Goal: Task Accomplishment & Management: Use online tool/utility

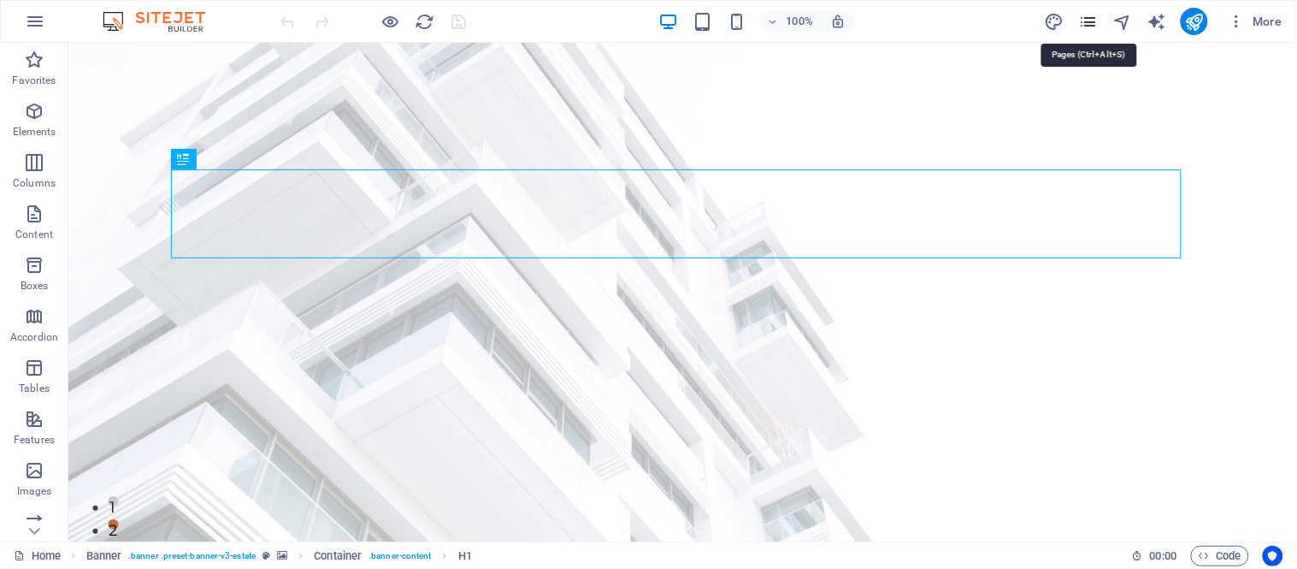
click at [1083, 26] on icon "pages" at bounding box center [1088, 22] width 20 height 20
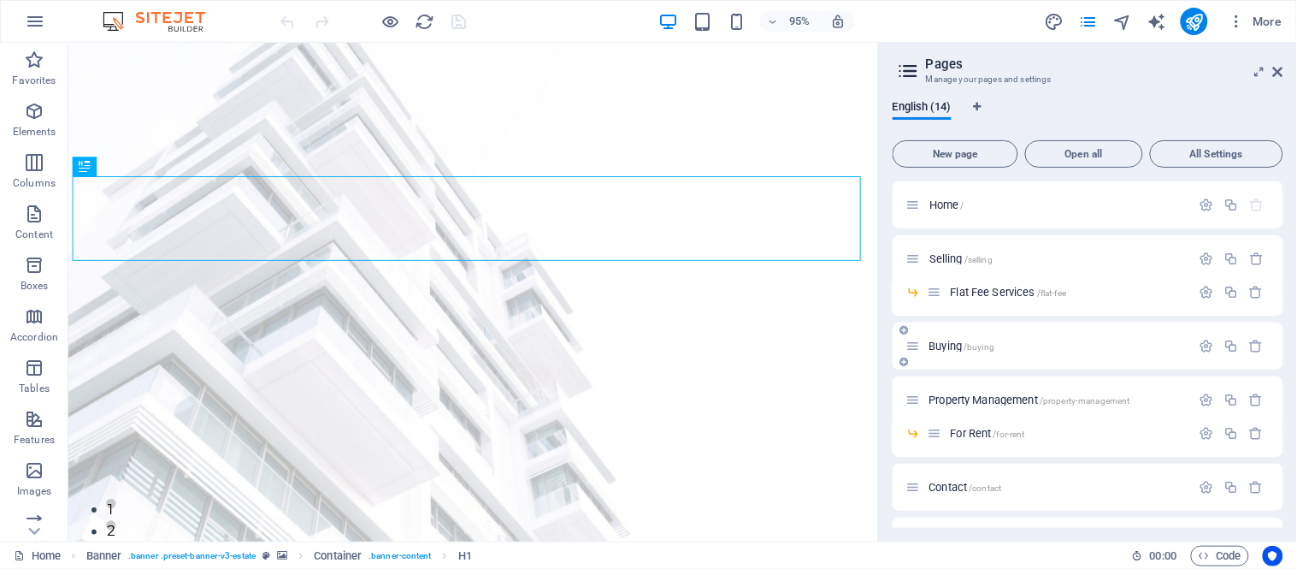
click at [1019, 340] on p "Buying /buying" at bounding box center [1058, 345] width 257 height 11
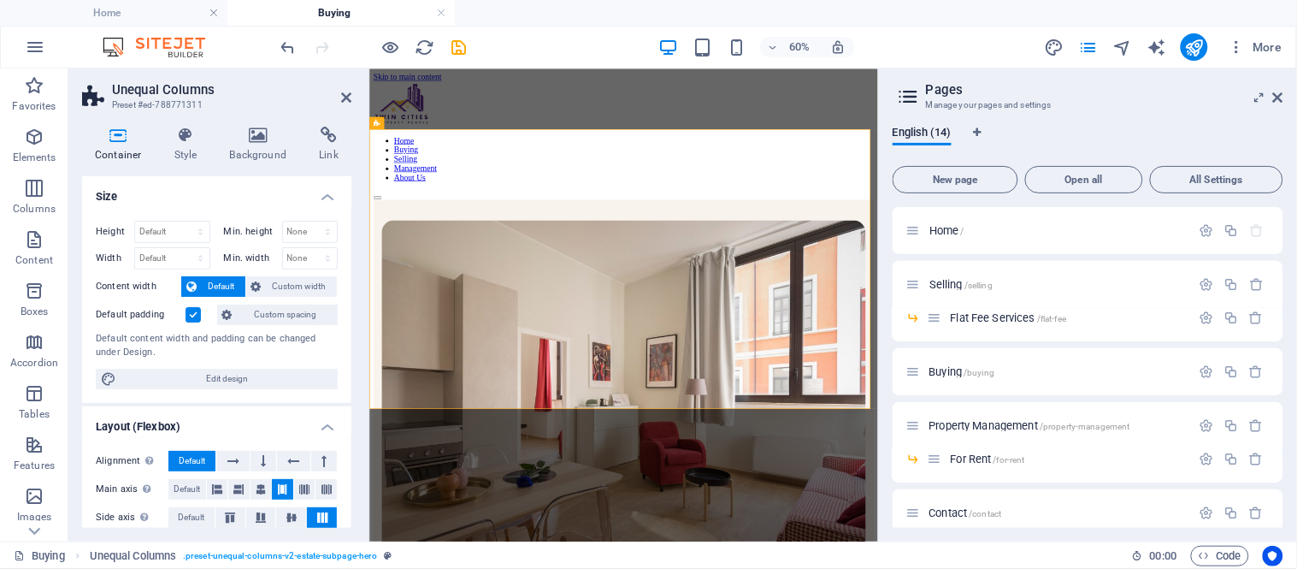
click at [192, 315] on label at bounding box center [193, 314] width 15 height 15
click at [0, 0] on input "Default padding" at bounding box center [0, 0] width 0 height 0
click at [192, 315] on label at bounding box center [193, 314] width 15 height 15
click at [0, 0] on input "Default padding" at bounding box center [0, 0] width 0 height 0
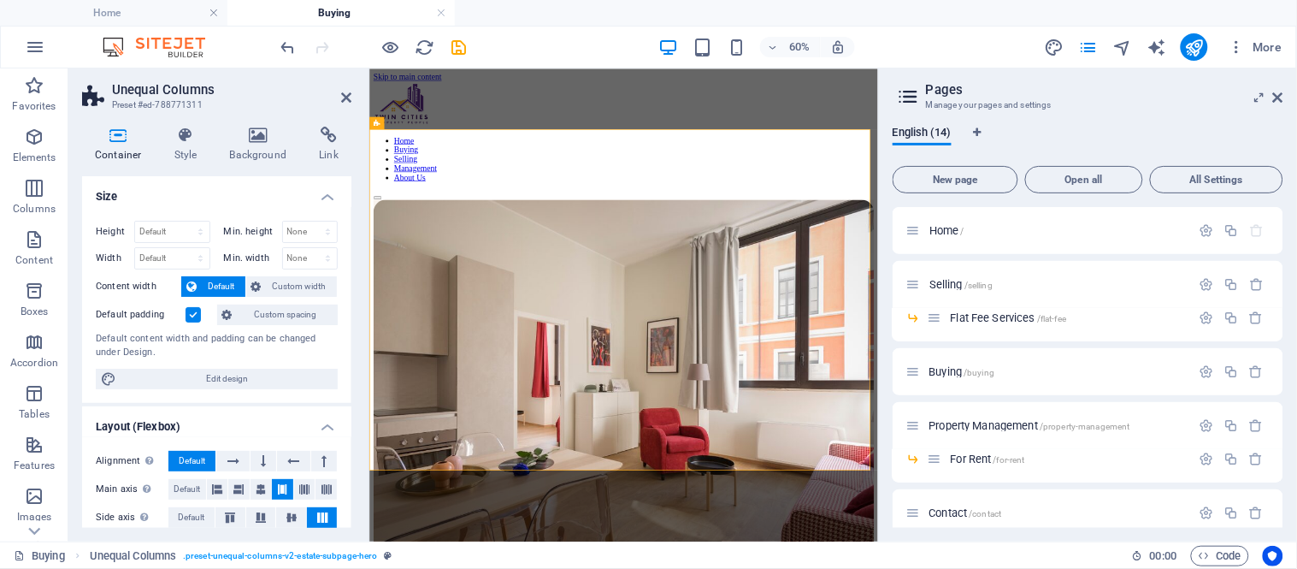
click at [200, 313] on label at bounding box center [193, 314] width 15 height 15
click at [0, 0] on input "Default padding" at bounding box center [0, 0] width 0 height 0
click at [200, 313] on label at bounding box center [193, 314] width 15 height 15
click at [0, 0] on input "Default padding" at bounding box center [0, 0] width 0 height 0
click at [199, 313] on label at bounding box center [193, 314] width 15 height 15
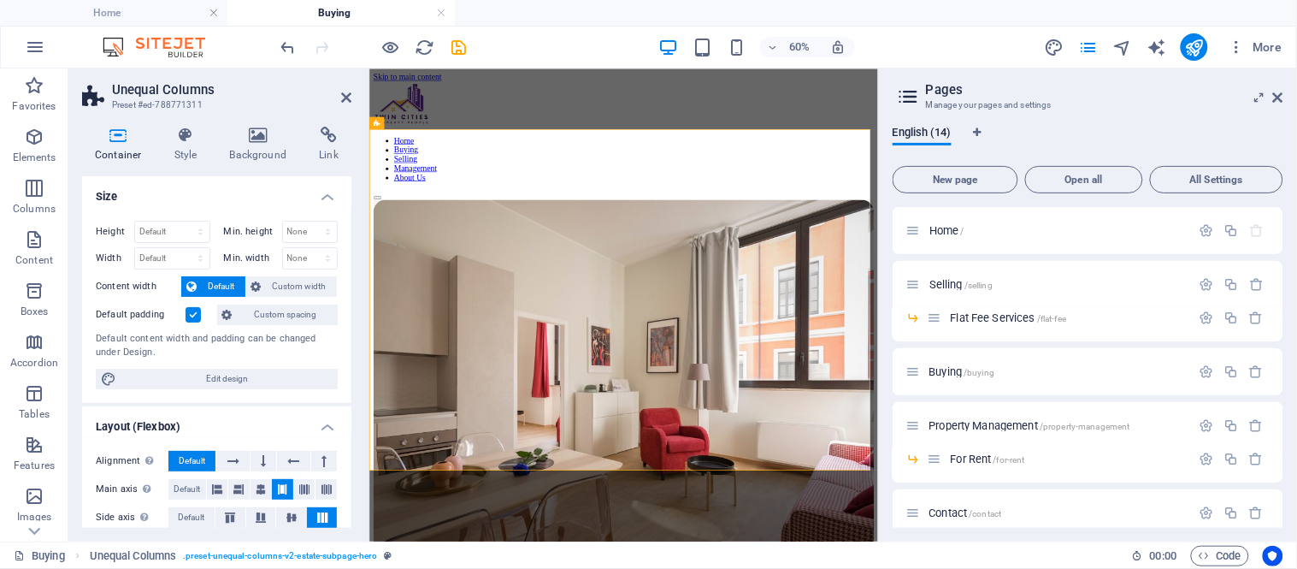
click at [0, 0] on input "Default padding" at bounding box center [0, 0] width 0 height 0
click at [199, 313] on label at bounding box center [193, 314] width 15 height 15
click at [0, 0] on input "Default padding" at bounding box center [0, 0] width 0 height 0
click at [186, 321] on label at bounding box center [193, 314] width 15 height 15
click at [0, 0] on input "Default padding" at bounding box center [0, 0] width 0 height 0
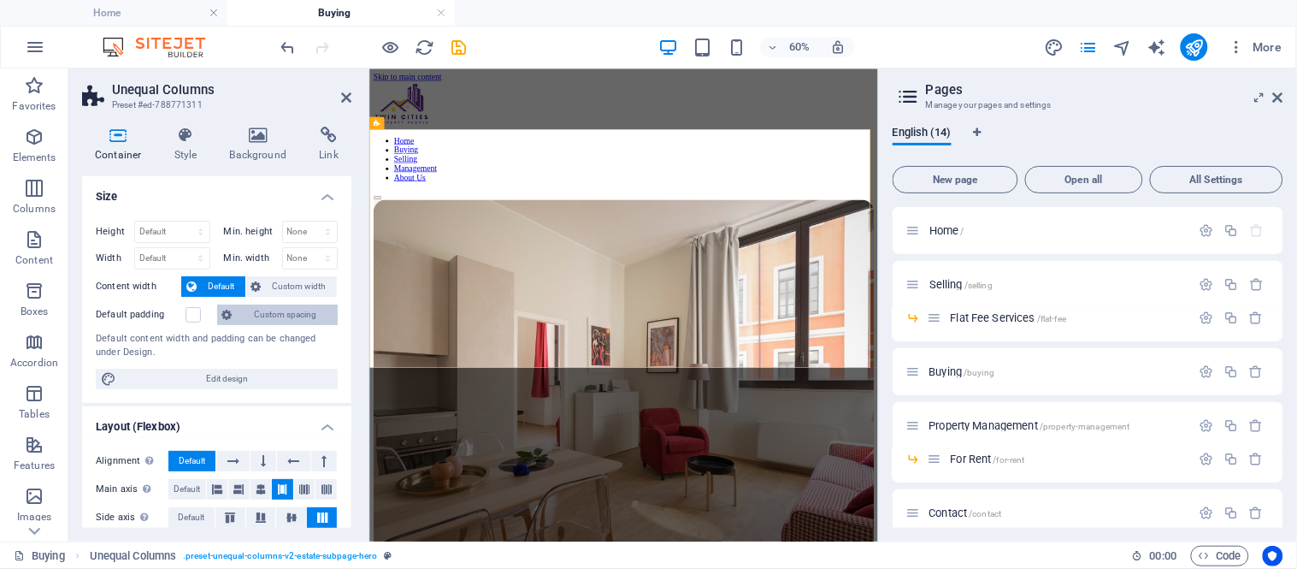
click at [233, 315] on icon at bounding box center [227, 314] width 10 height 21
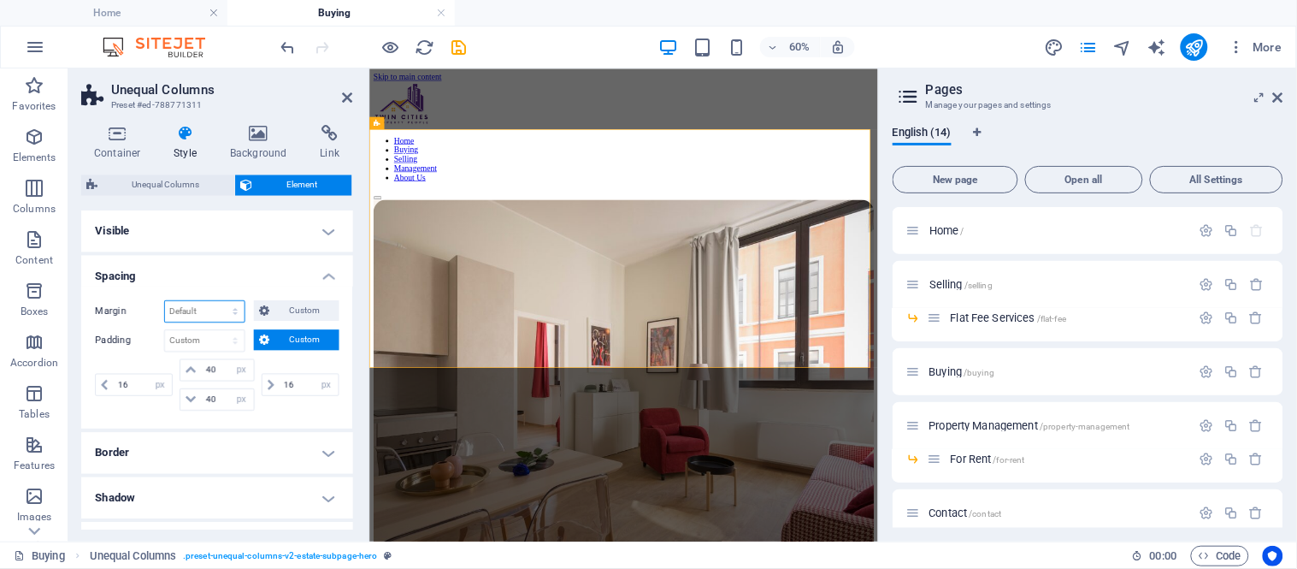
click at [233, 315] on select "Default auto px % rem vw vh Custom" at bounding box center [204, 311] width 79 height 21
select select "px"
click at [218, 301] on select "Default auto px % rem vw vh Custom" at bounding box center [204, 311] width 79 height 21
type input "0"
click at [205, 371] on input "40" at bounding box center [226, 369] width 51 height 21
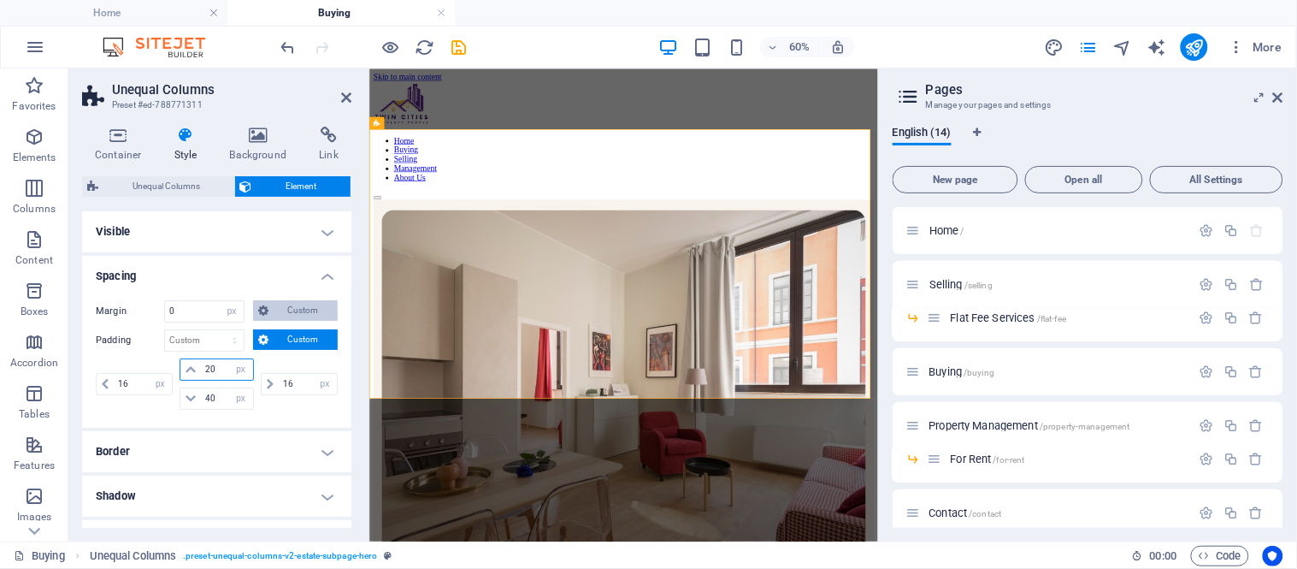
type input "20"
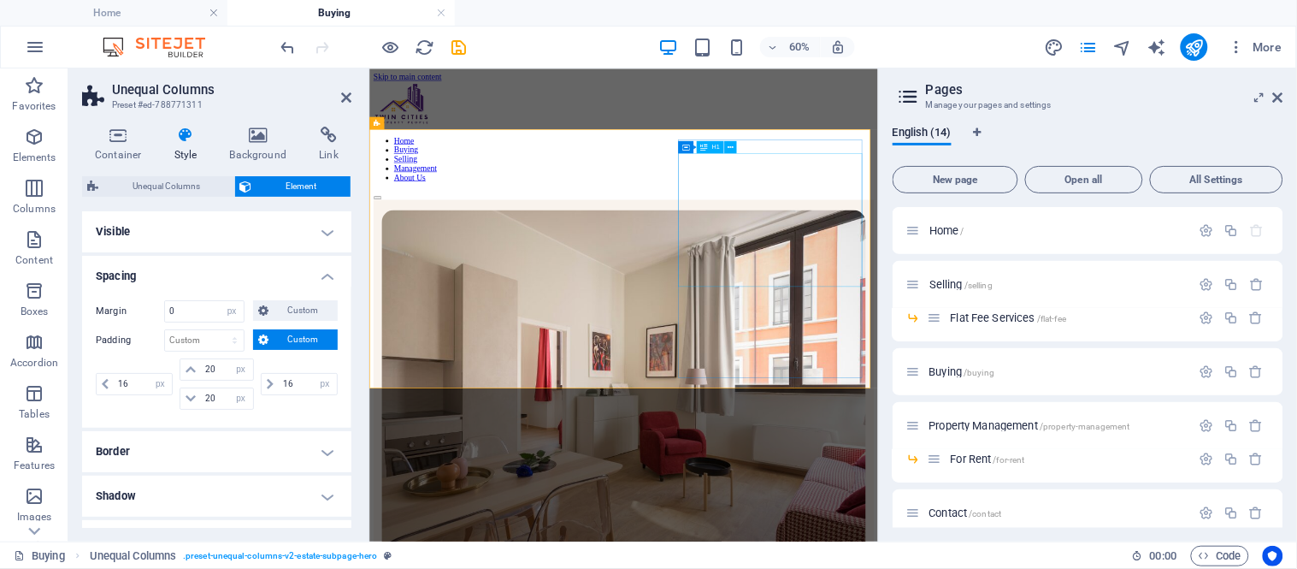
click at [707, 145] on div "H1" at bounding box center [710, 147] width 27 height 12
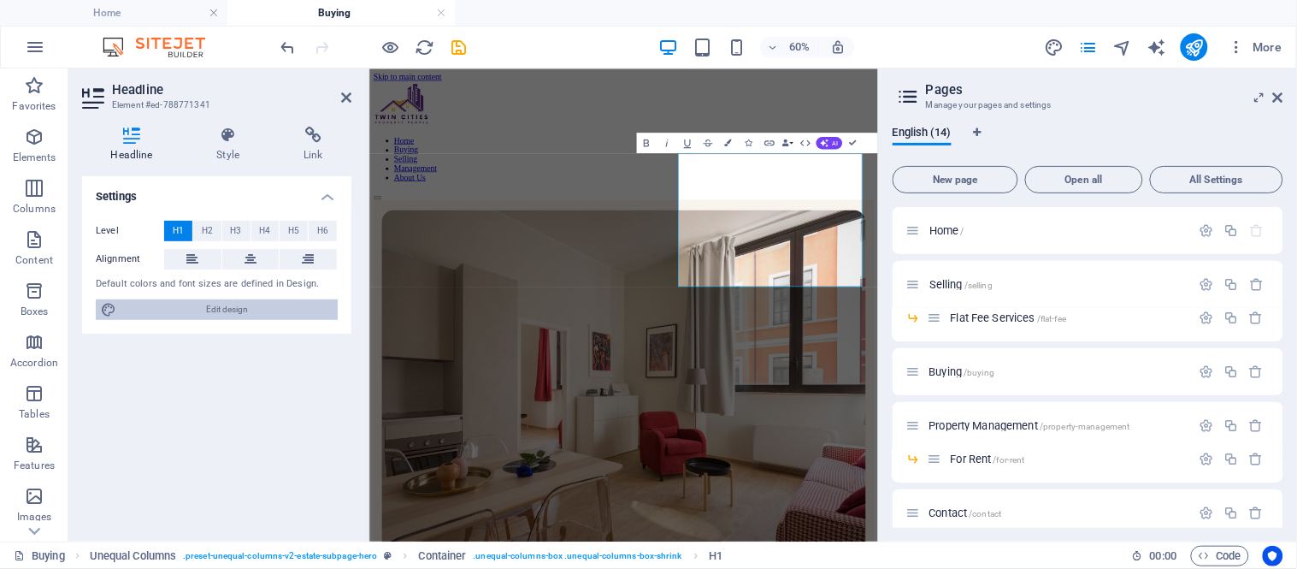
click at [257, 302] on span "Edit design" at bounding box center [226, 309] width 211 height 21
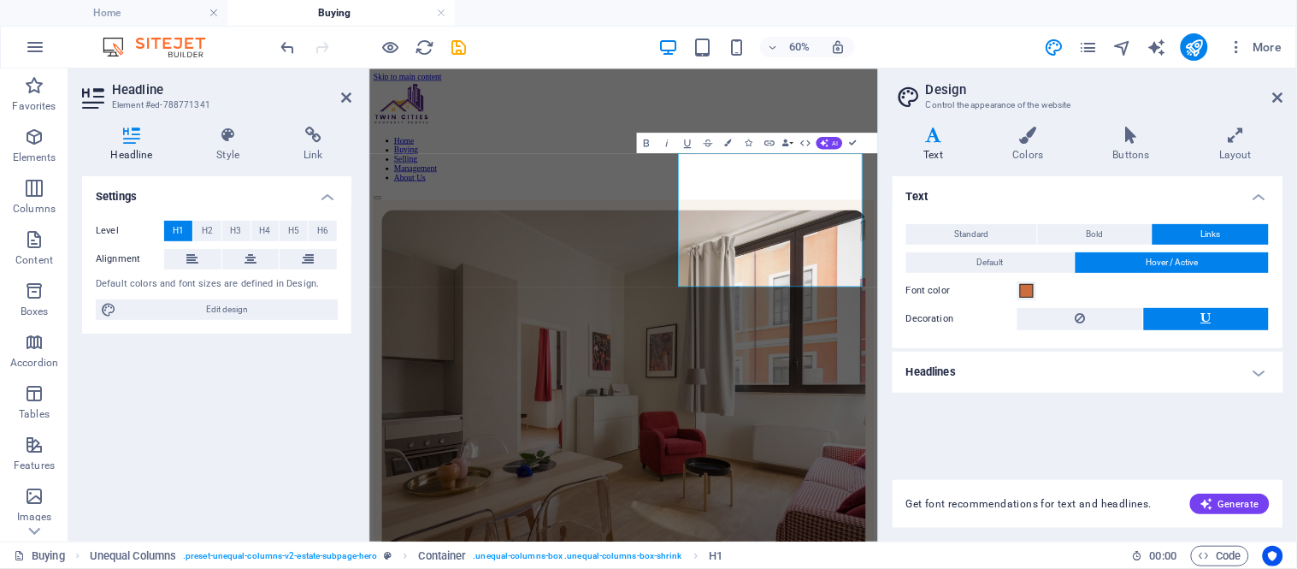
click at [226, 168] on div "Headline Style Link Settings Level H1 H2 H3 H4 H5 H6 Alignment Default colors a…" at bounding box center [216, 327] width 269 height 401
click at [222, 148] on h4 "Style" at bounding box center [231, 145] width 87 height 36
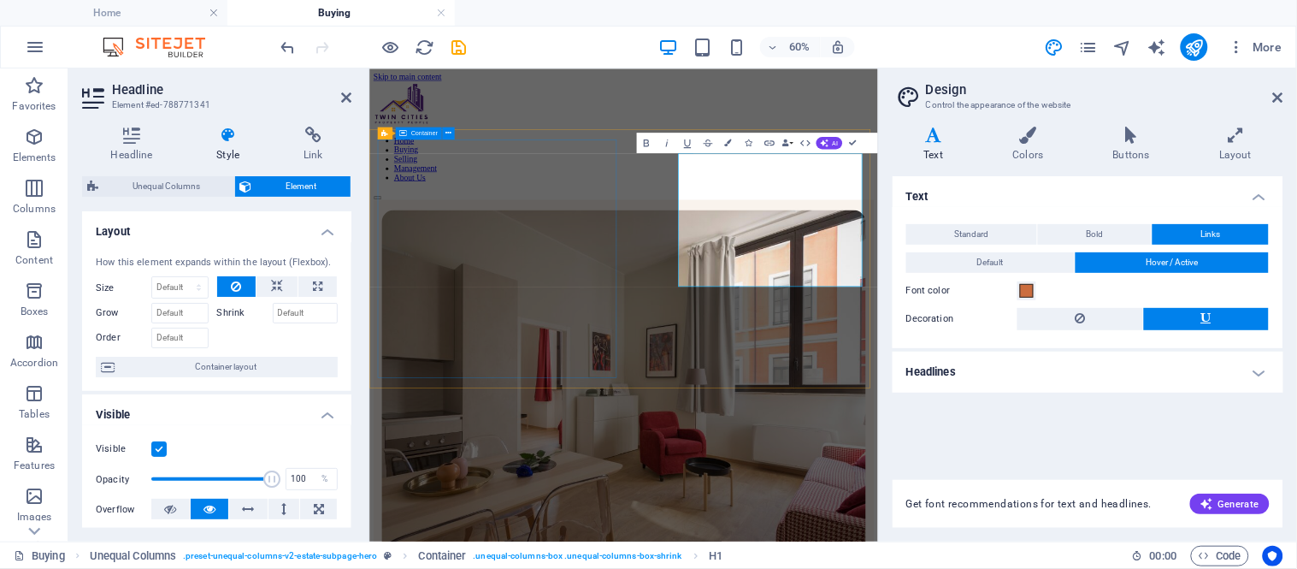
click at [399, 139] on div "Unequal Columns Container" at bounding box center [420, 133] width 84 height 13
click at [433, 132] on span "Container" at bounding box center [424, 133] width 27 height 6
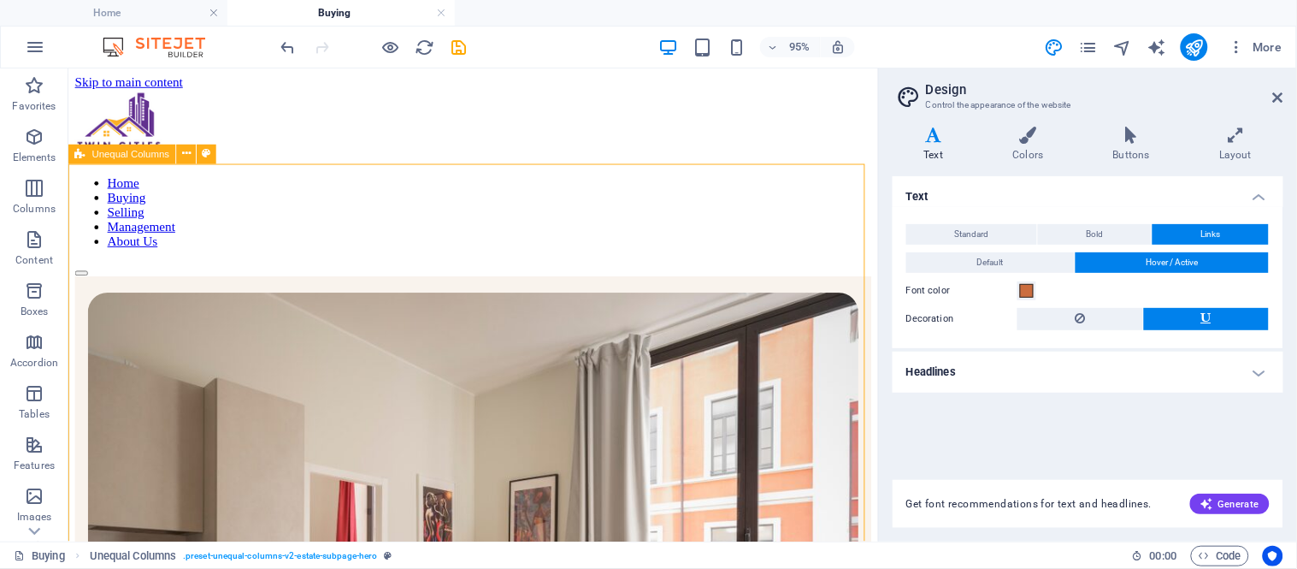
click at [157, 160] on div "Unequal Columns" at bounding box center [122, 155] width 108 height 20
click at [186, 156] on icon at bounding box center [186, 154] width 9 height 17
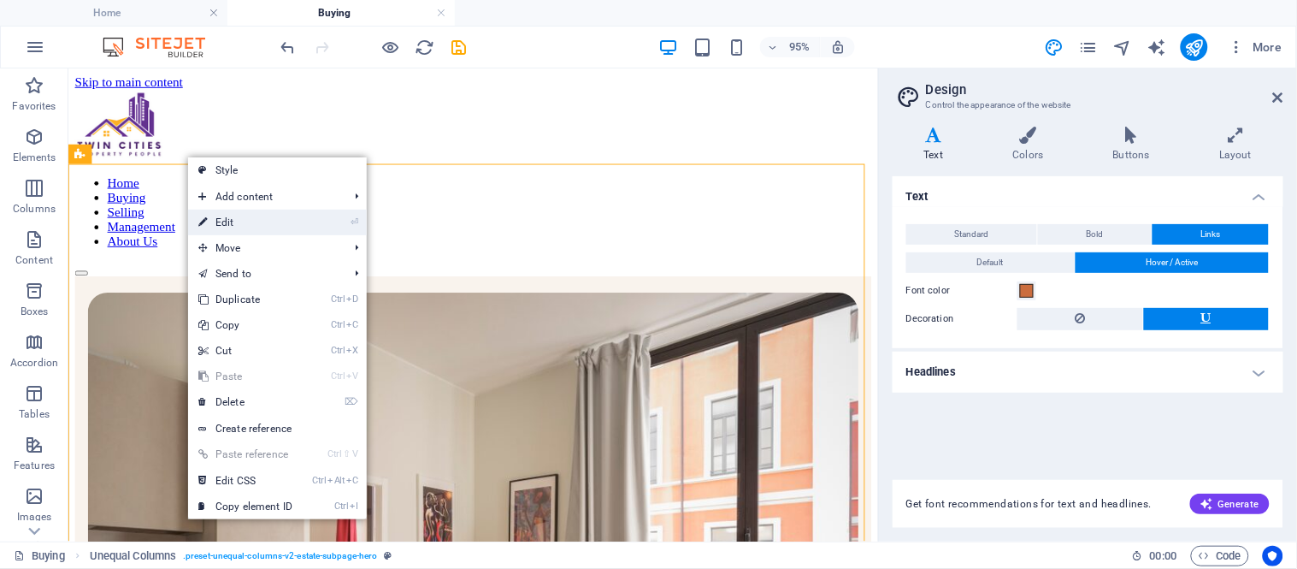
click at [228, 210] on link "⏎ Edit" at bounding box center [245, 223] width 115 height 26
select select "px"
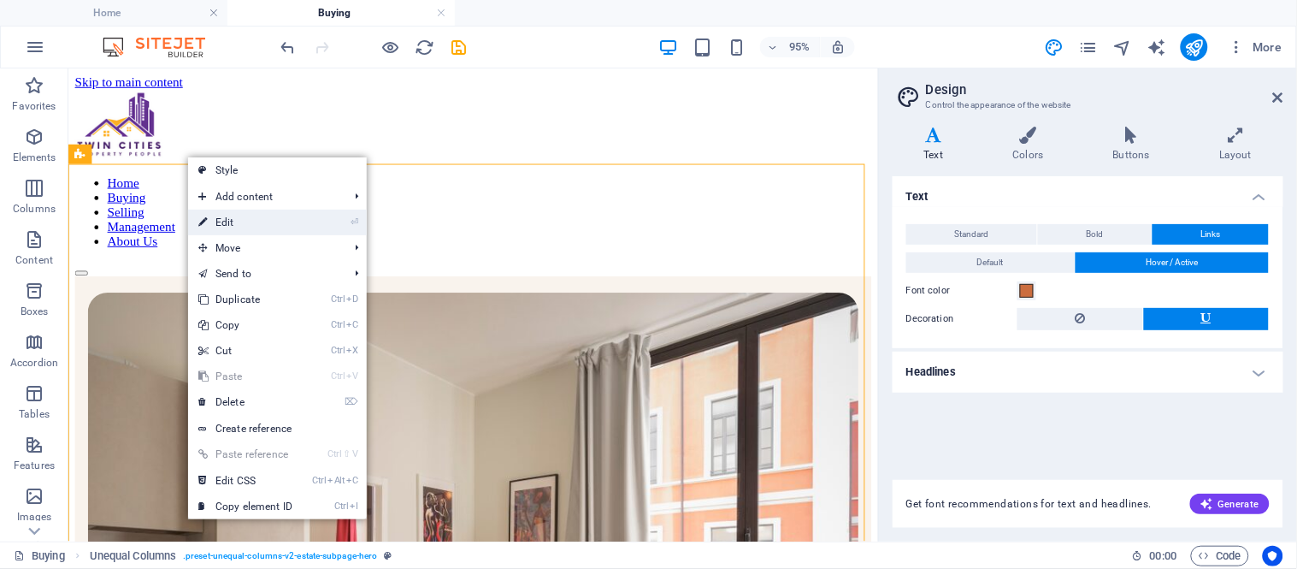
select select "px"
